Goal: Task Accomplishment & Management: Manage account settings

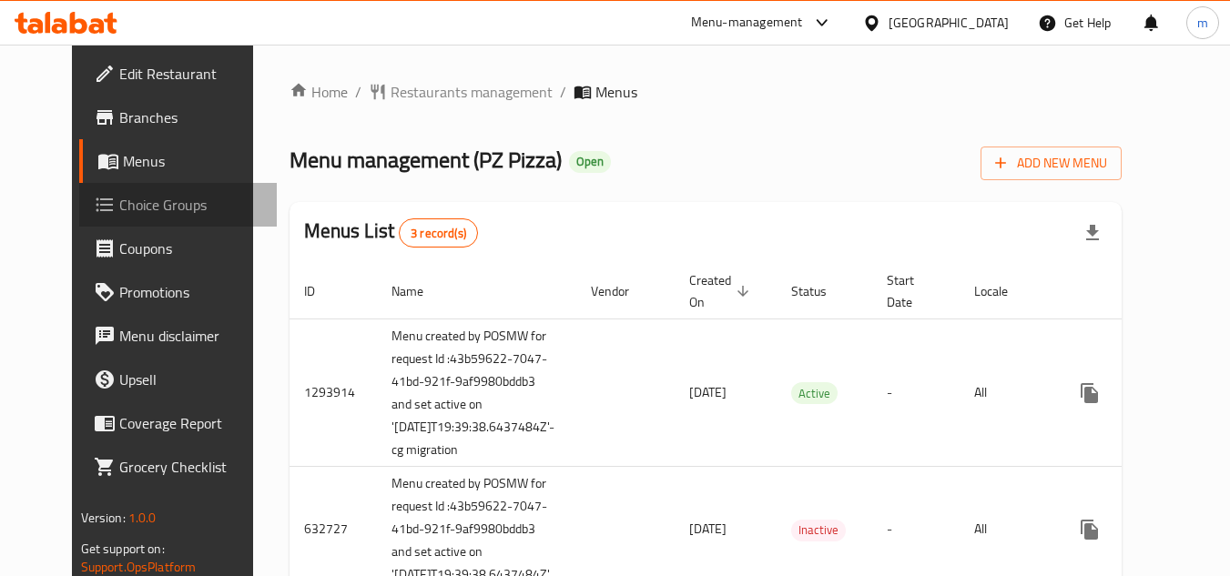
click at [119, 204] on span "Choice Groups" at bounding box center [191, 205] width 144 height 22
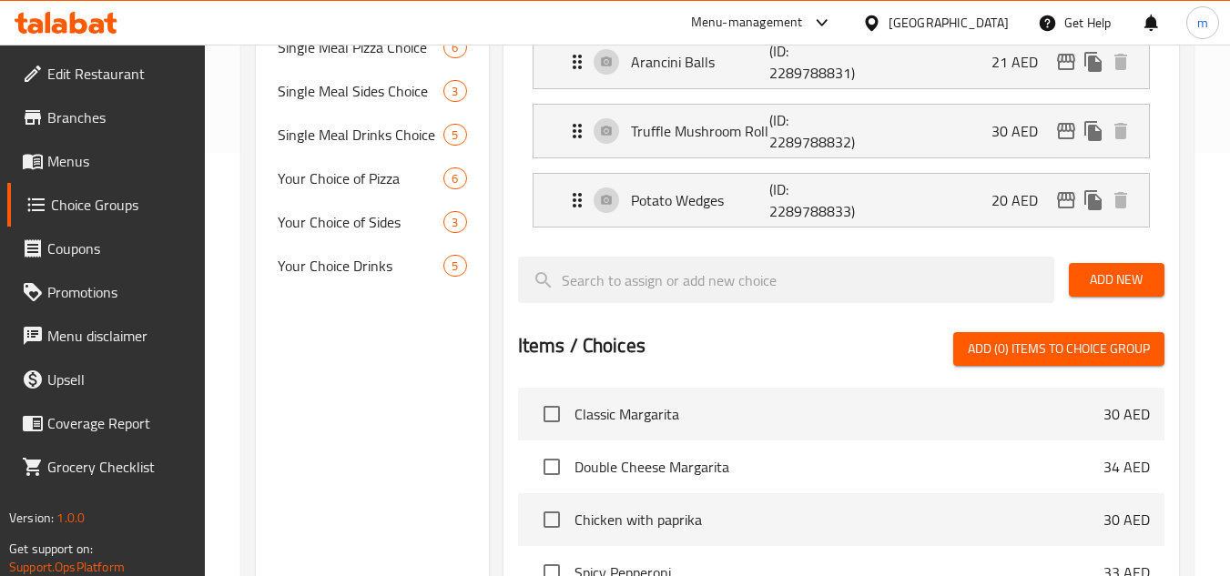
scroll to position [455, 0]
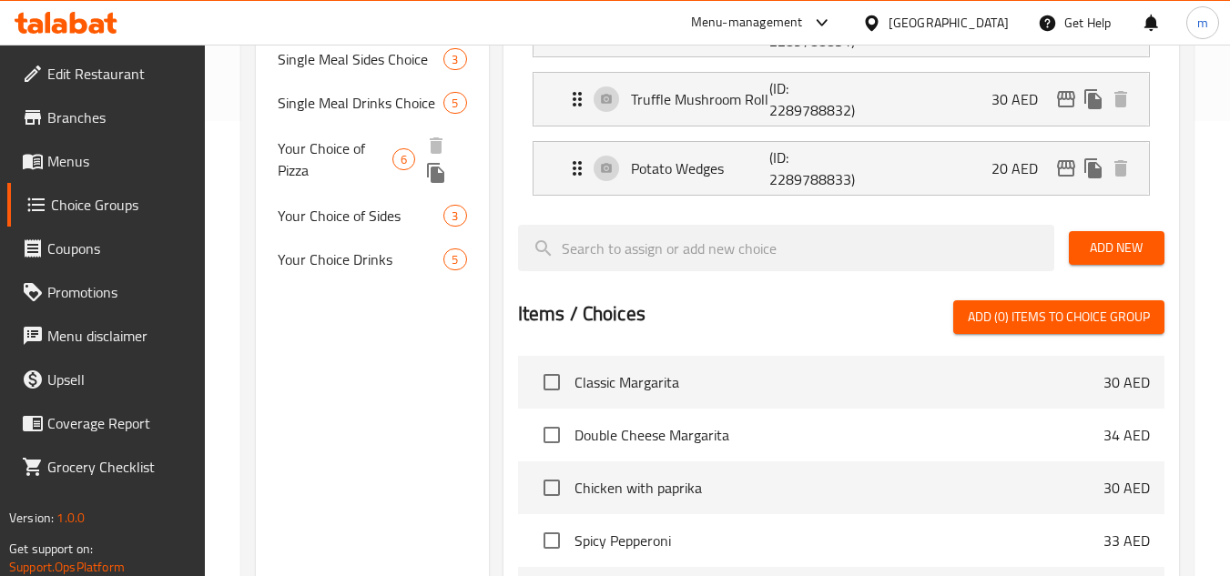
click at [345, 154] on span "Your Choice of Pizza" at bounding box center [335, 159] width 115 height 44
type input "Your Choice of Pizza"
type input "اختيارك من البيتزا"
type input "1"
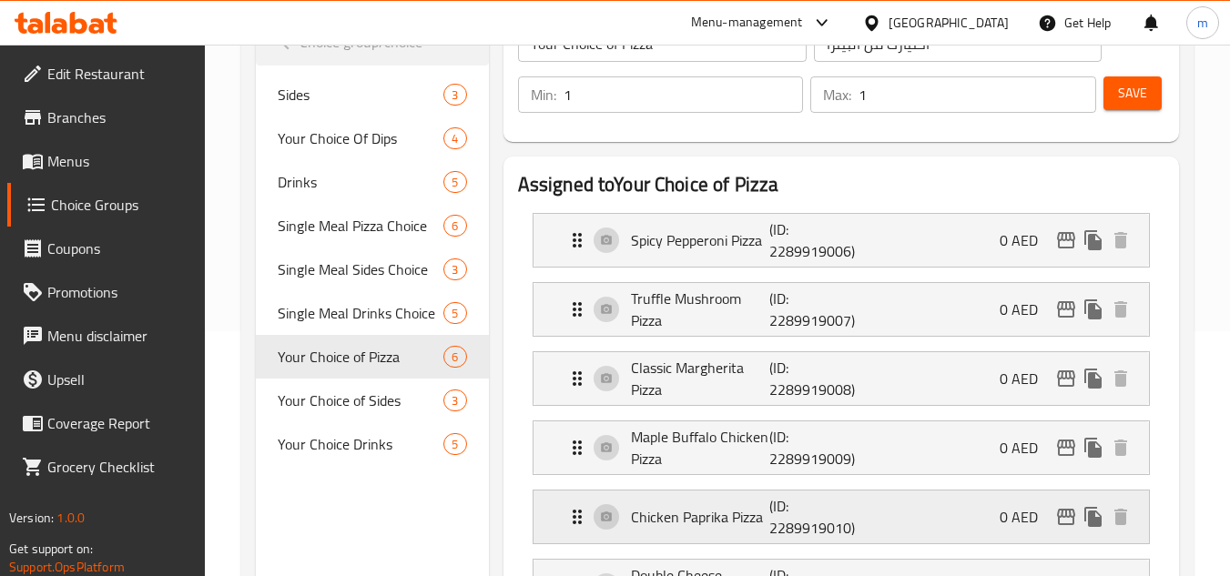
scroll to position [303, 0]
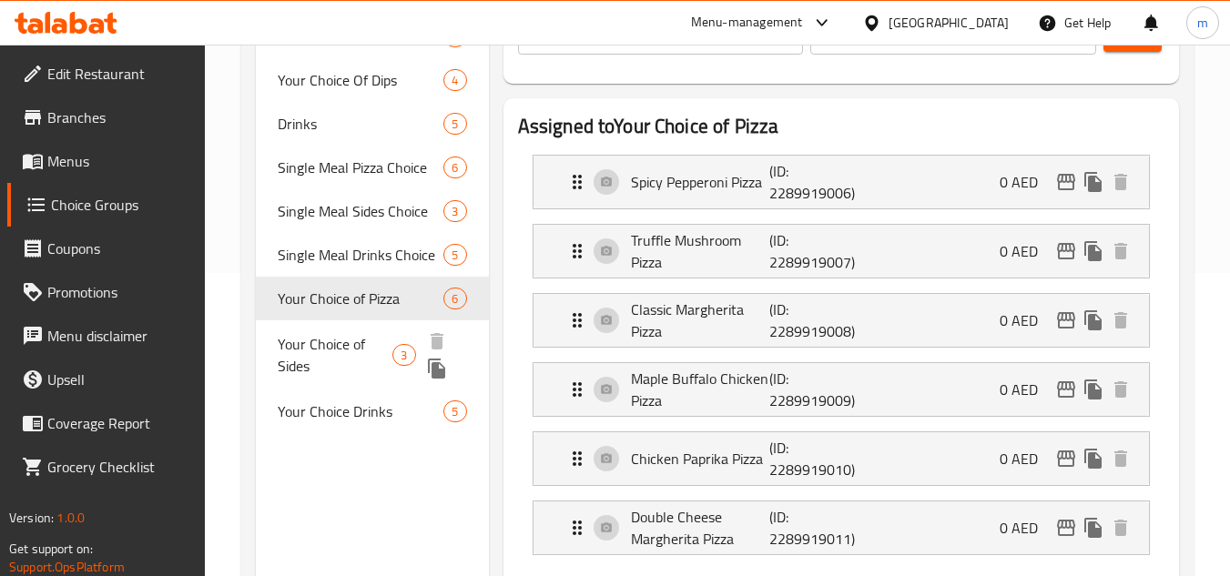
click at [348, 359] on span "Your Choice of Sides" at bounding box center [335, 355] width 115 height 44
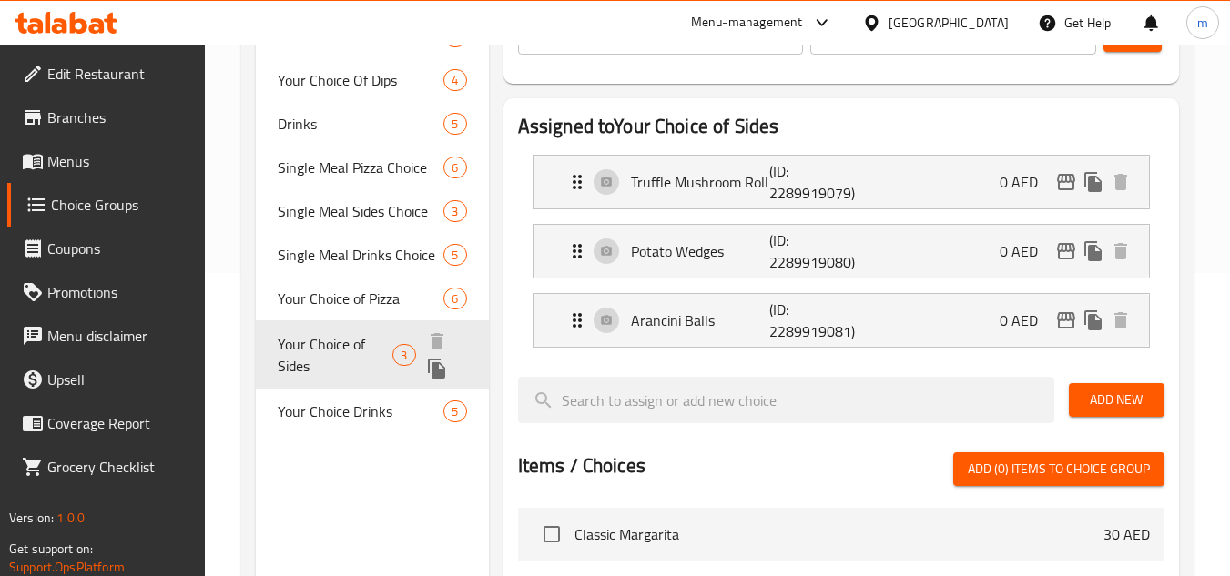
type input "Your Choice of Sides"
type input "اختيارك من الأطباق الجانبية"
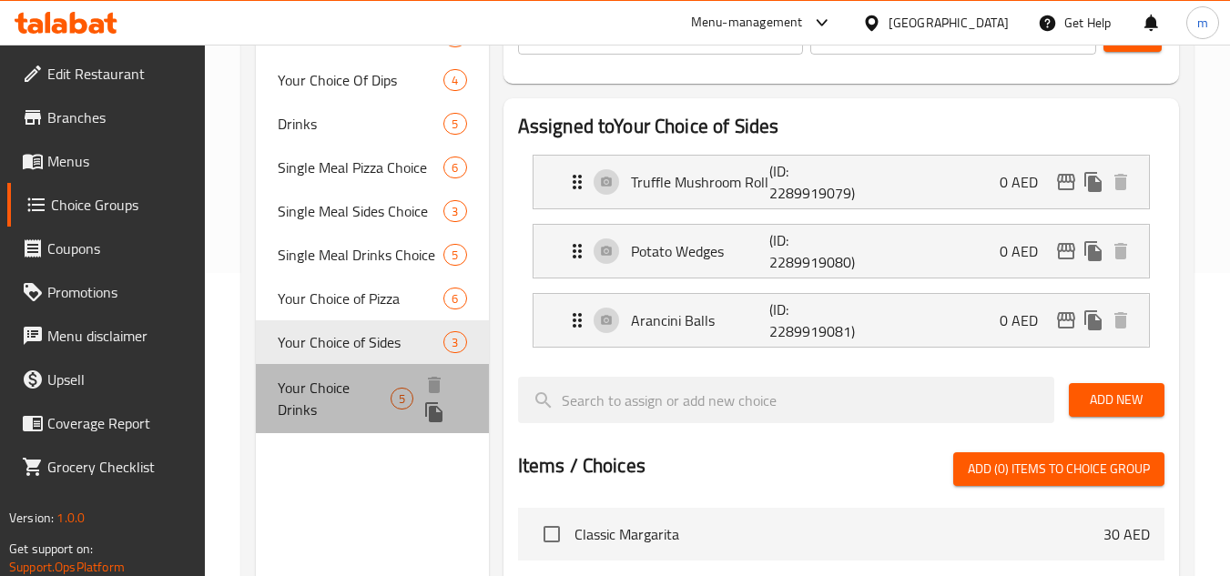
click at [340, 400] on span "Your Choice Drinks" at bounding box center [334, 399] width 112 height 44
type input "Your Choice Drinks"
type input "مشروبات اختيارك"
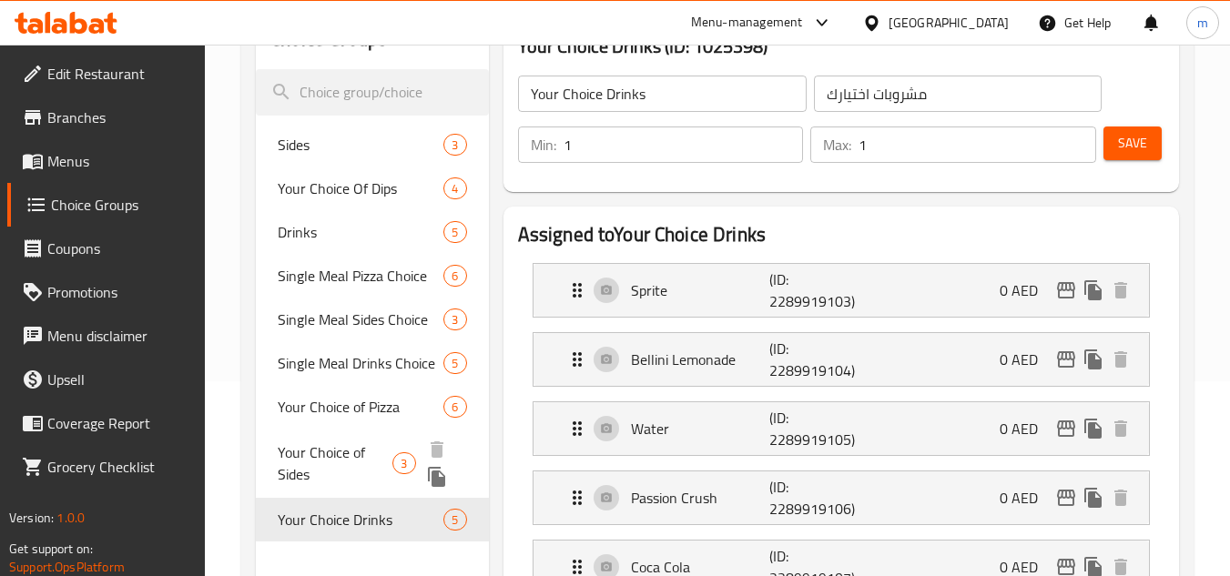
scroll to position [152, 0]
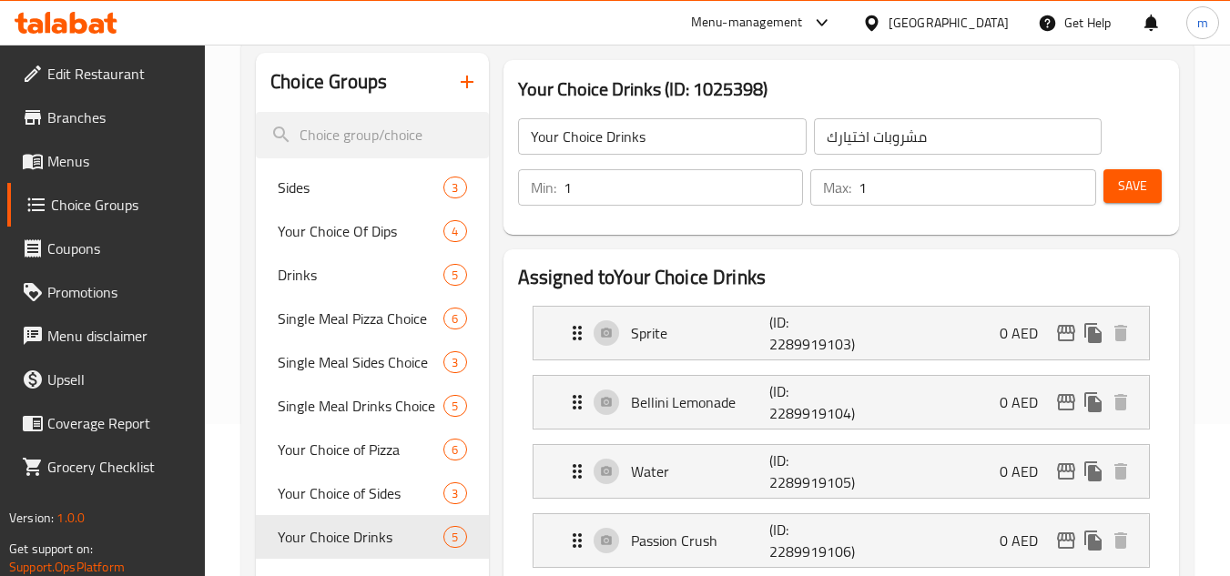
click at [82, 117] on span "Branches" at bounding box center [119, 118] width 144 height 22
